Goal: Navigation & Orientation: Find specific page/section

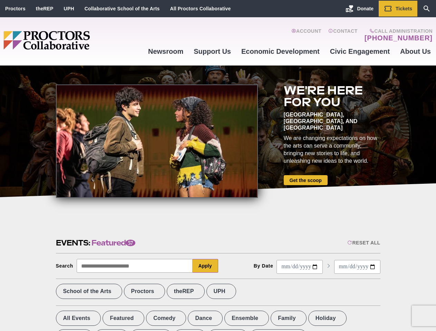
click at [218, 166] on div at bounding box center [157, 142] width 202 height 114
click at [363, 243] on div "Reset All" at bounding box center [363, 243] width 33 height 6
click at [205, 266] on button "Apply" at bounding box center [206, 266] width 26 height 14
